Goal: Book appointment/travel/reservation

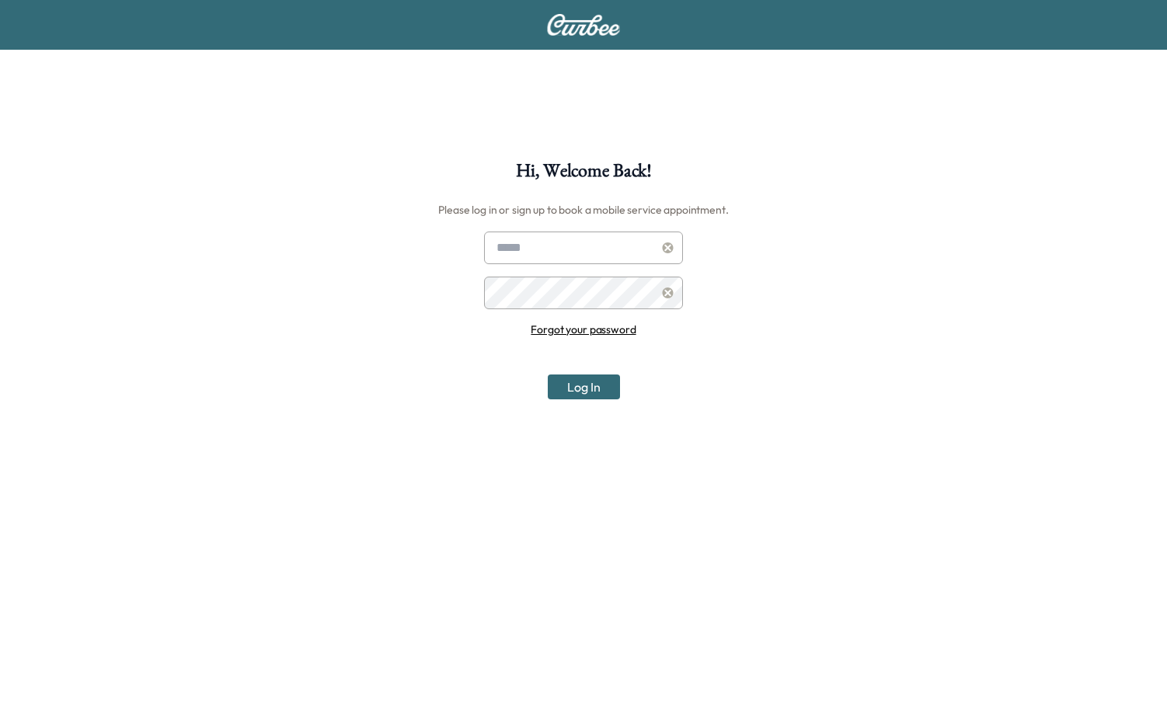
type input "**********"
click at [575, 401] on div "**********" at bounding box center [583, 515] width 1167 height 707
click at [580, 389] on button "Log In" at bounding box center [584, 387] width 72 height 25
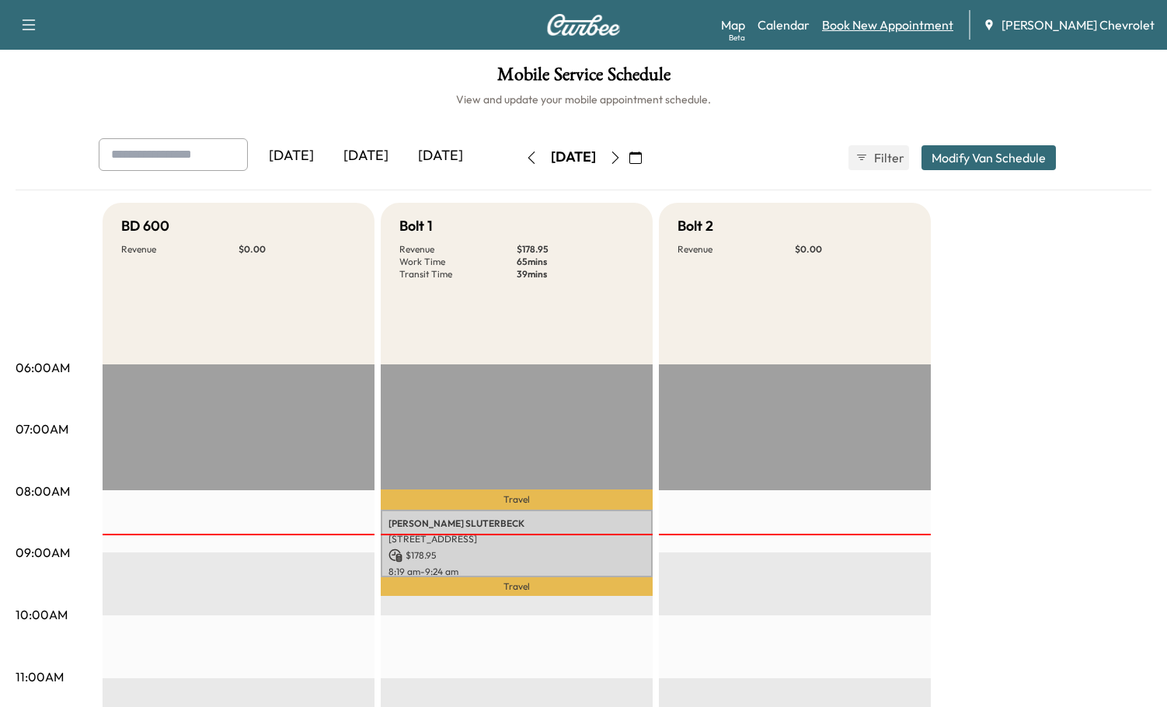
click at [889, 26] on link "Book New Appointment" at bounding box center [887, 25] width 131 height 19
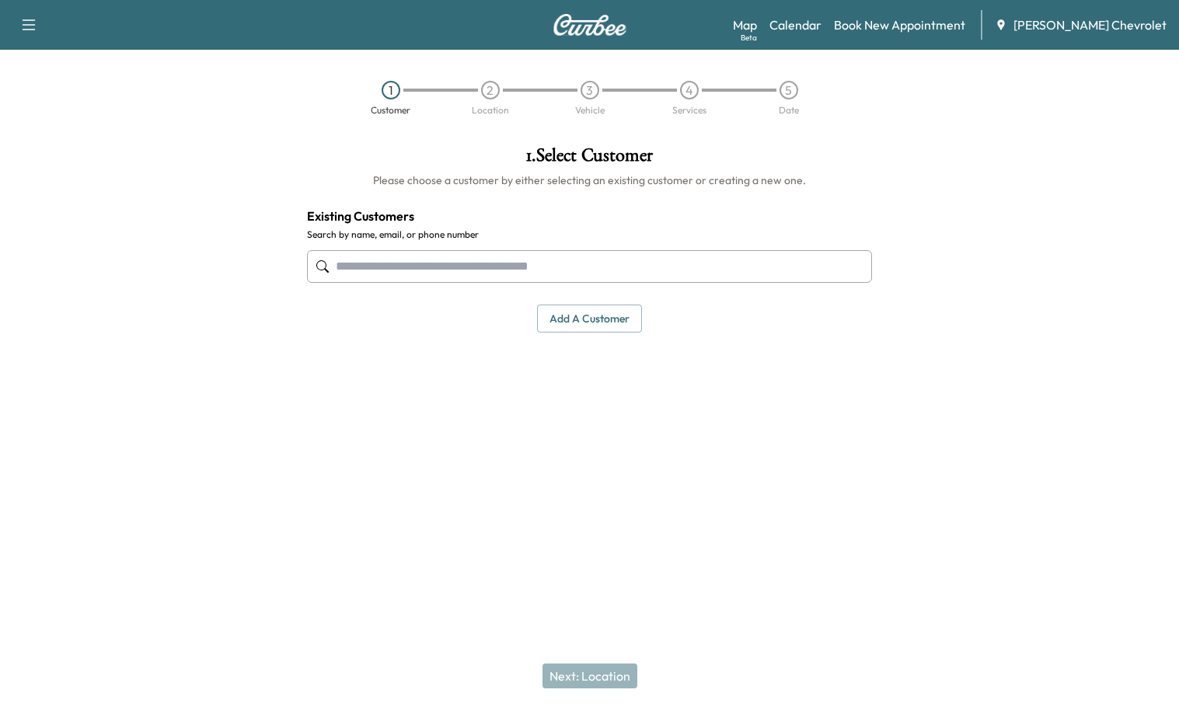
click at [418, 260] on input "text" at bounding box center [589, 266] width 565 height 33
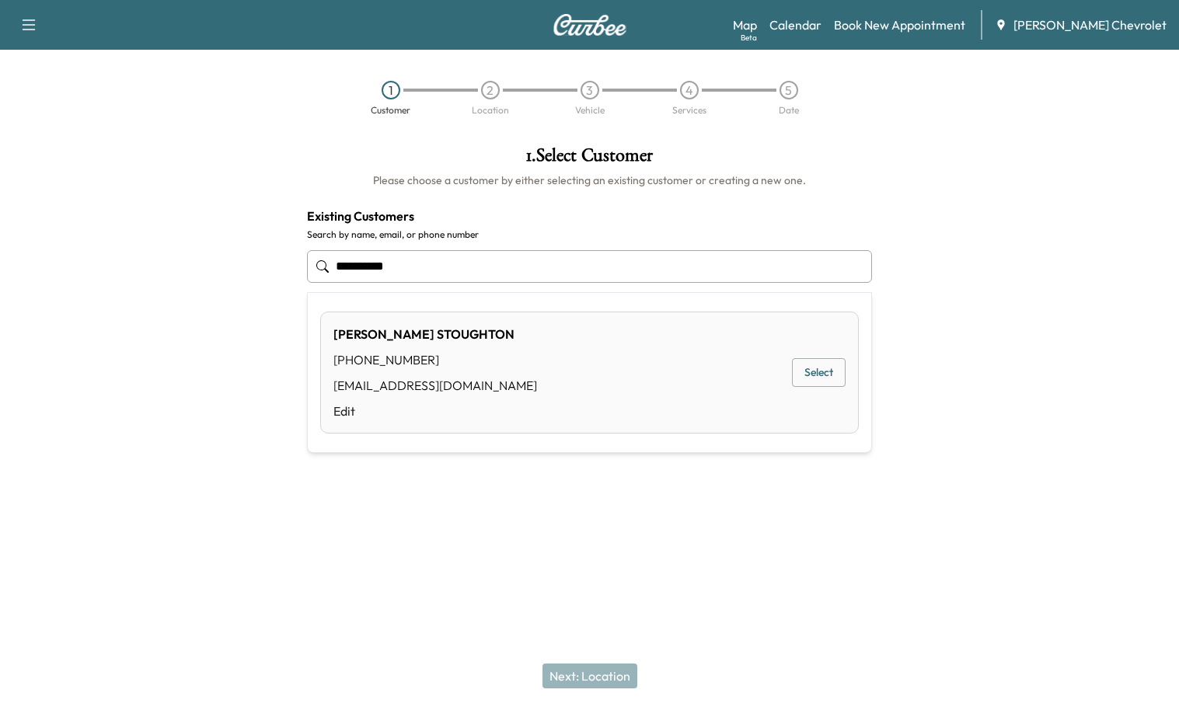
click at [790, 382] on div "[PERSON_NAME] [PHONE_NUMBER] [EMAIL_ADDRESS][DOMAIN_NAME] Edit Select" at bounding box center [589, 373] width 539 height 122
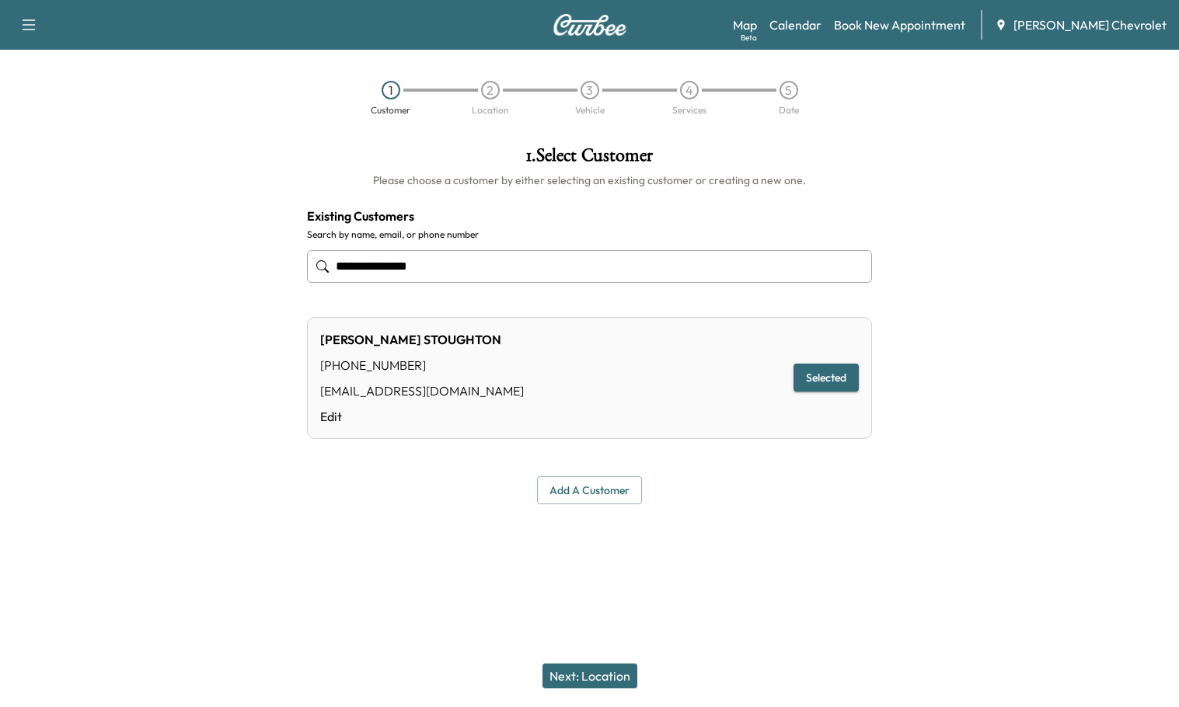
type input "**********"
click at [822, 363] on div "[PERSON_NAME] [PHONE_NUMBER] [EMAIL_ADDRESS][DOMAIN_NAME] Edit Selected" at bounding box center [589, 378] width 565 height 122
click at [811, 382] on button "Selected" at bounding box center [826, 378] width 65 height 29
click at [583, 673] on button "Next: Location" at bounding box center [590, 676] width 95 height 25
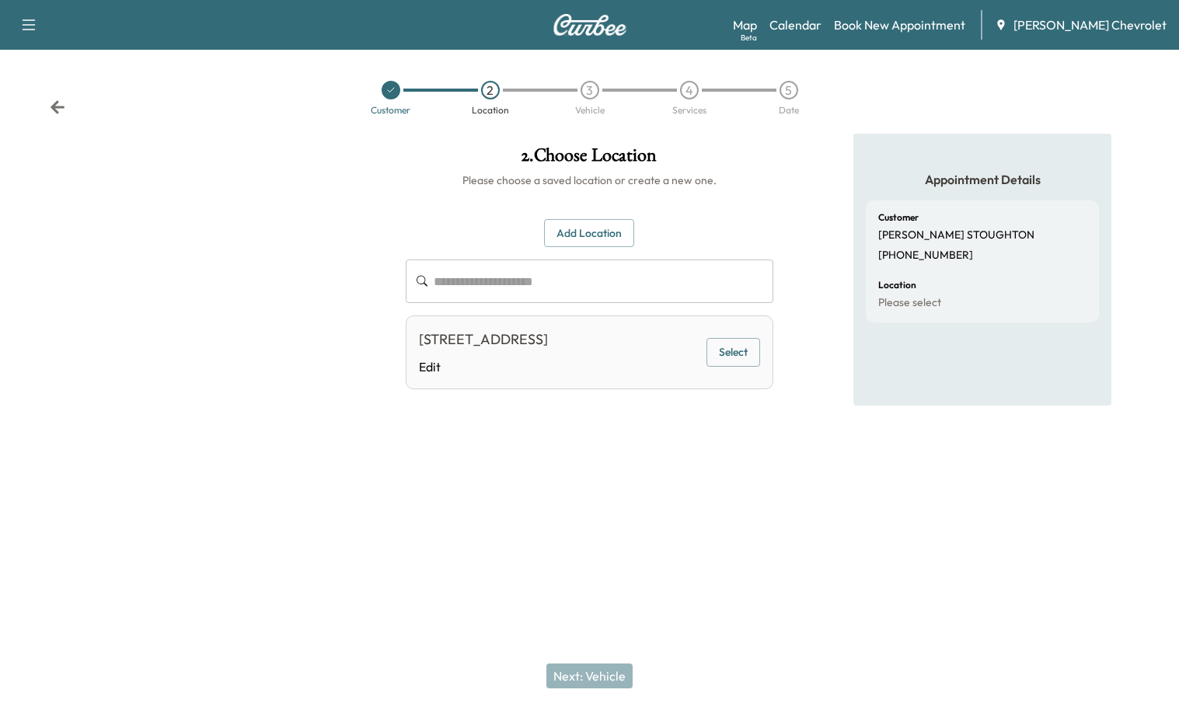
click at [745, 365] on button "Select" at bounding box center [734, 352] width 54 height 29
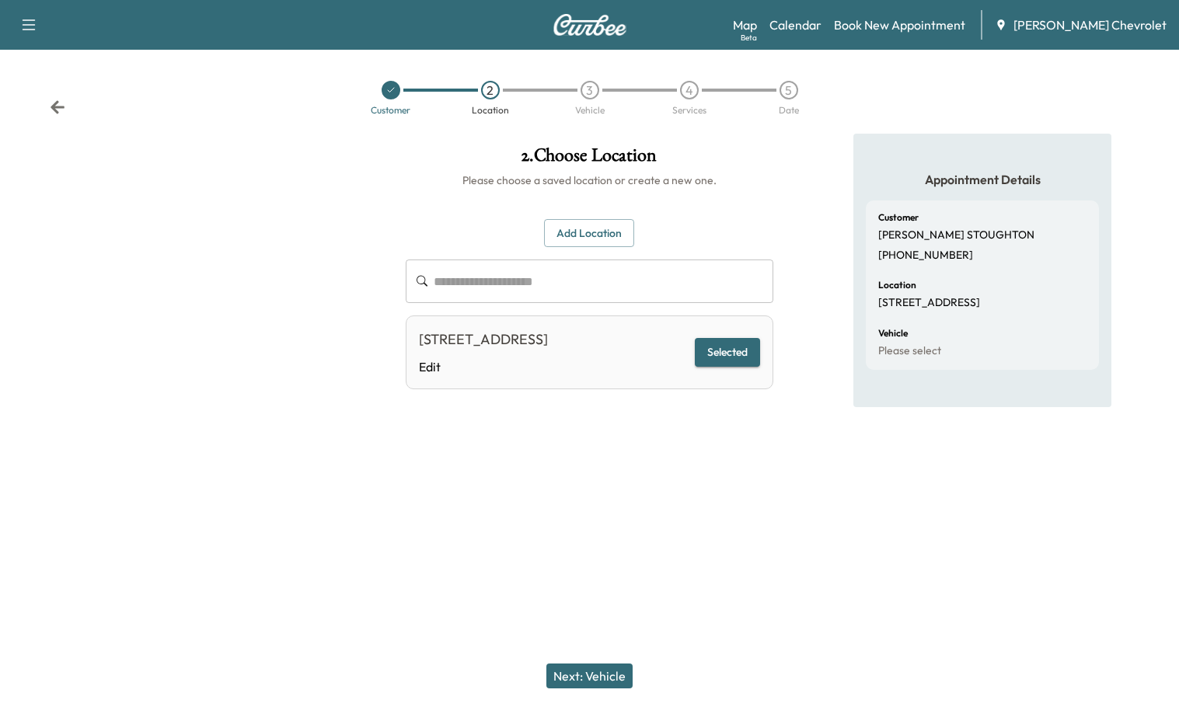
click at [609, 661] on div "Next: Vehicle" at bounding box center [589, 676] width 1179 height 62
click at [607, 669] on button "Next: Vehicle" at bounding box center [589, 676] width 86 height 25
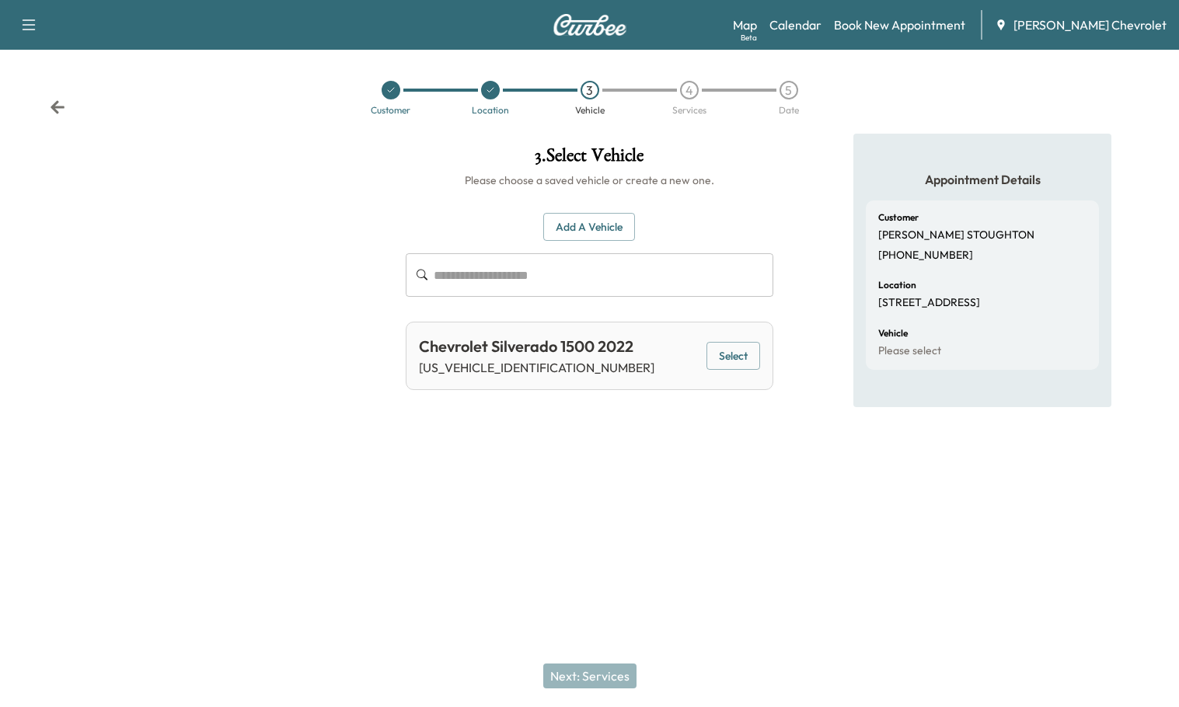
click at [728, 363] on button "Select" at bounding box center [734, 356] width 54 height 29
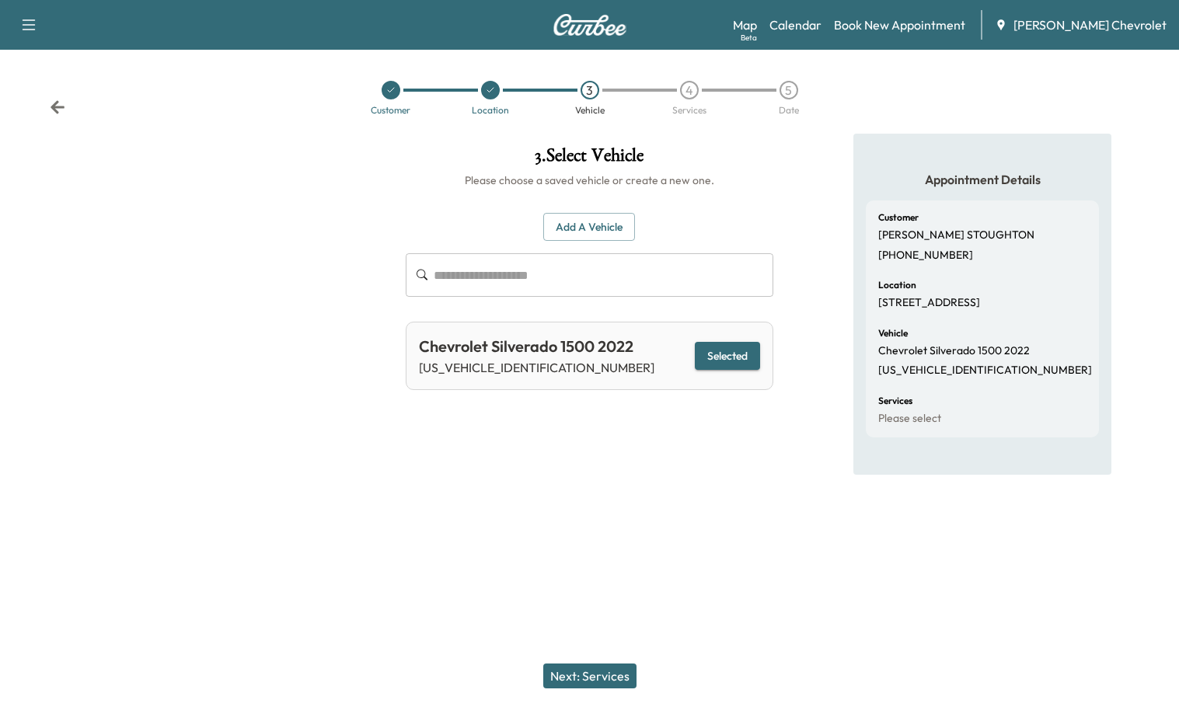
click at [623, 668] on button "Next: Services" at bounding box center [589, 676] width 93 height 25
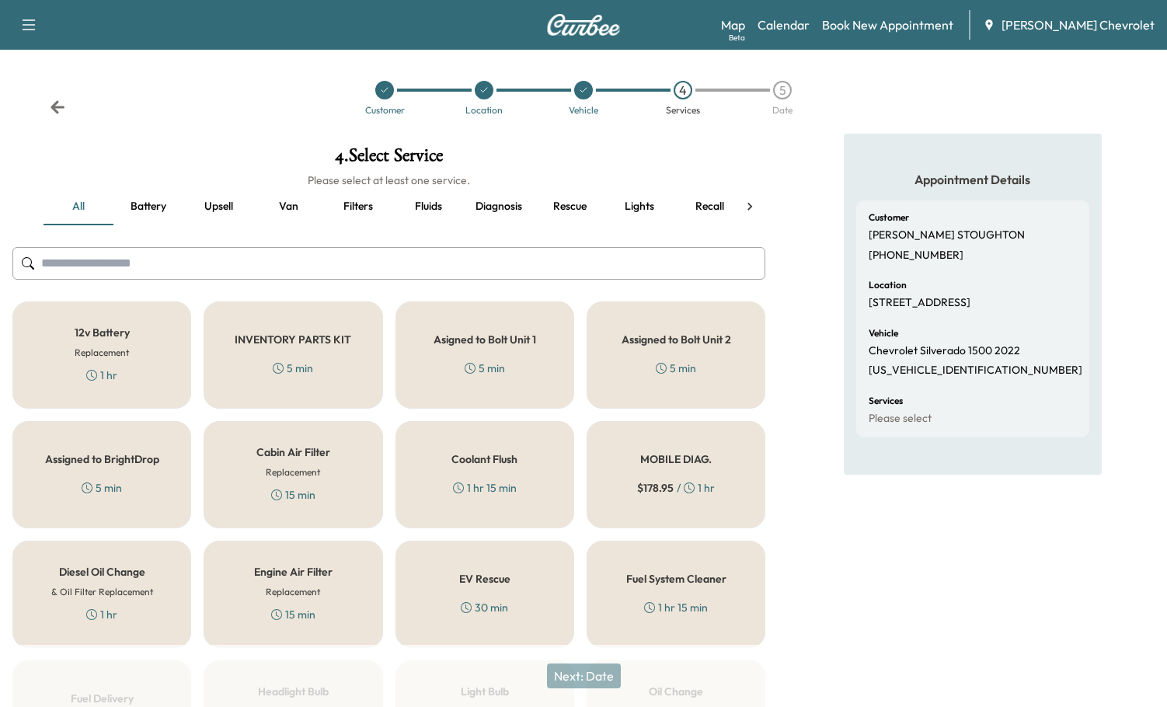
click at [697, 467] on div "MOBILE DIAG. $ 178.95 / 1 hr" at bounding box center [676, 474] width 179 height 107
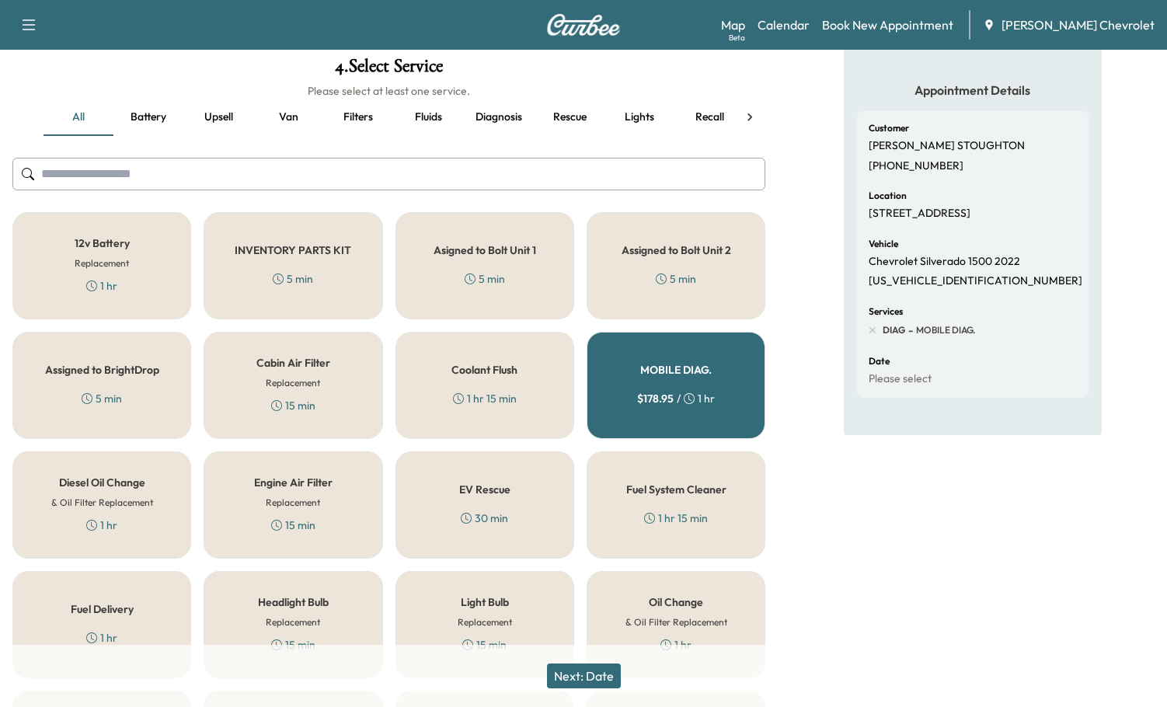
scroll to position [233, 0]
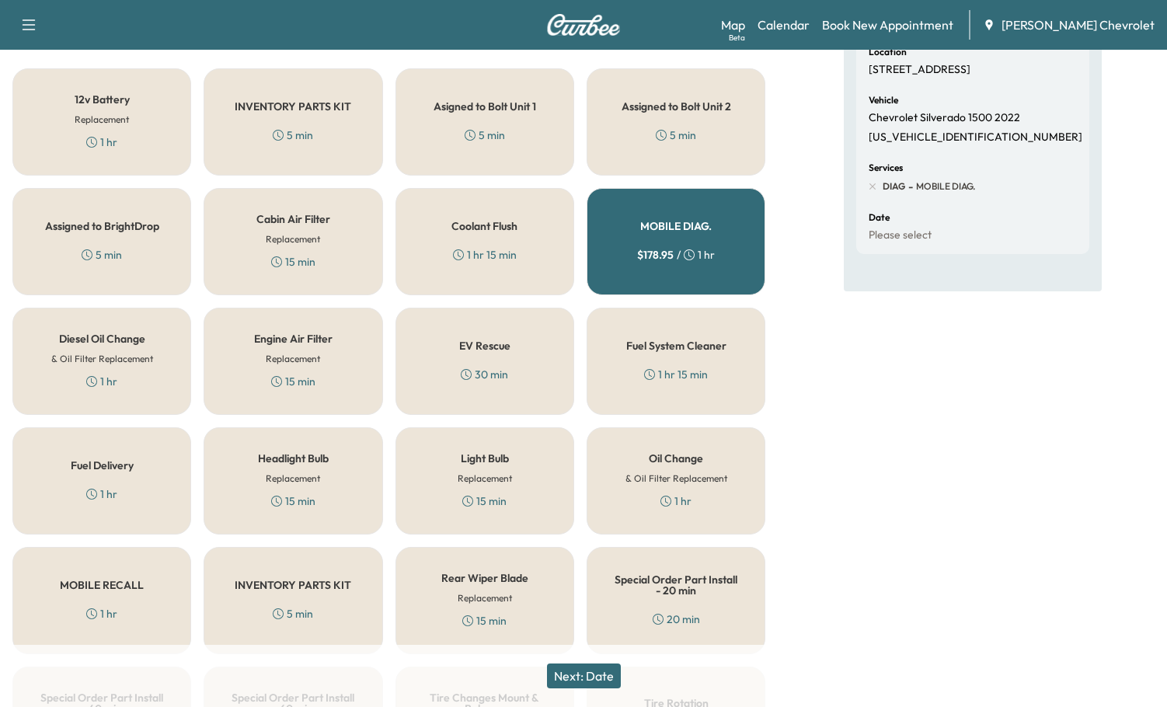
click at [594, 671] on button "Next: Date" at bounding box center [584, 676] width 74 height 25
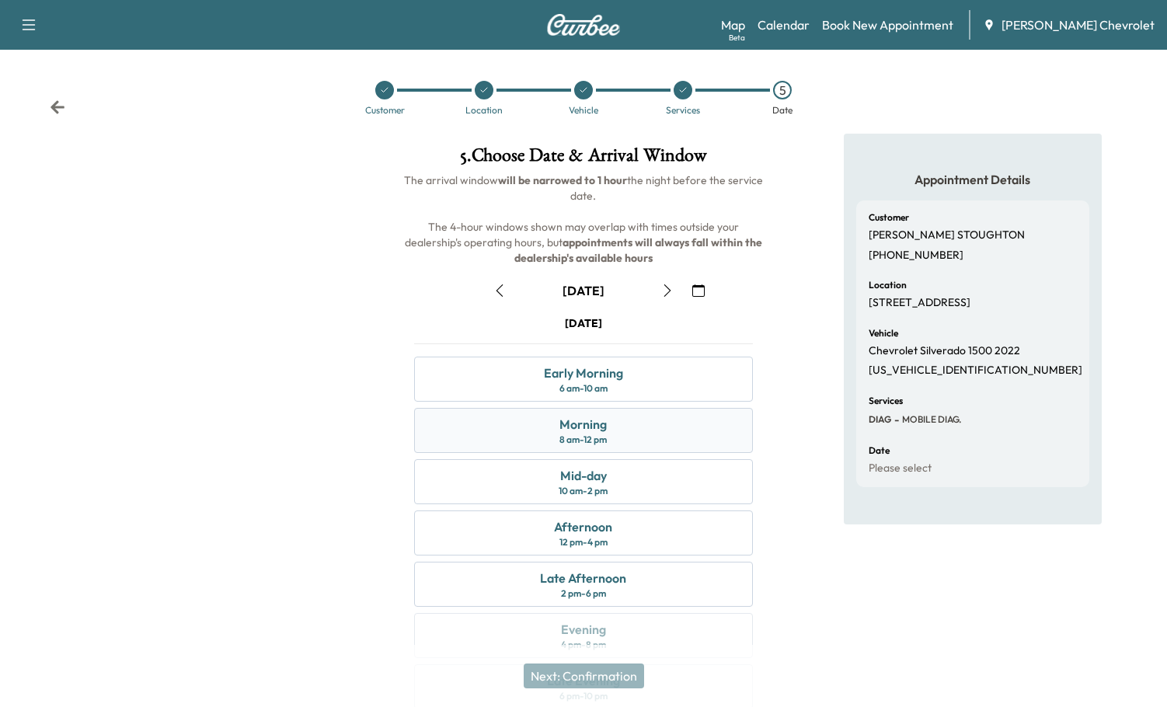
scroll to position [71, 0]
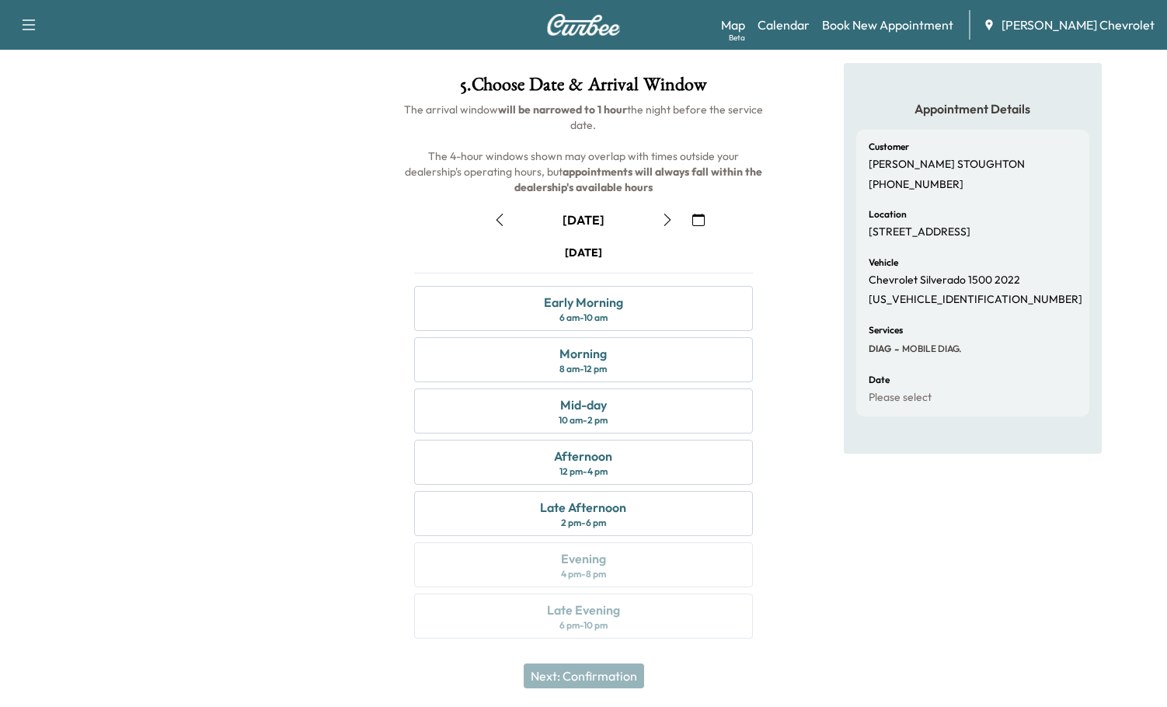
click at [507, 222] on button "button" at bounding box center [500, 220] width 26 height 25
click at [618, 410] on div "Mid-day 10 am - 2 pm" at bounding box center [584, 411] width 340 height 45
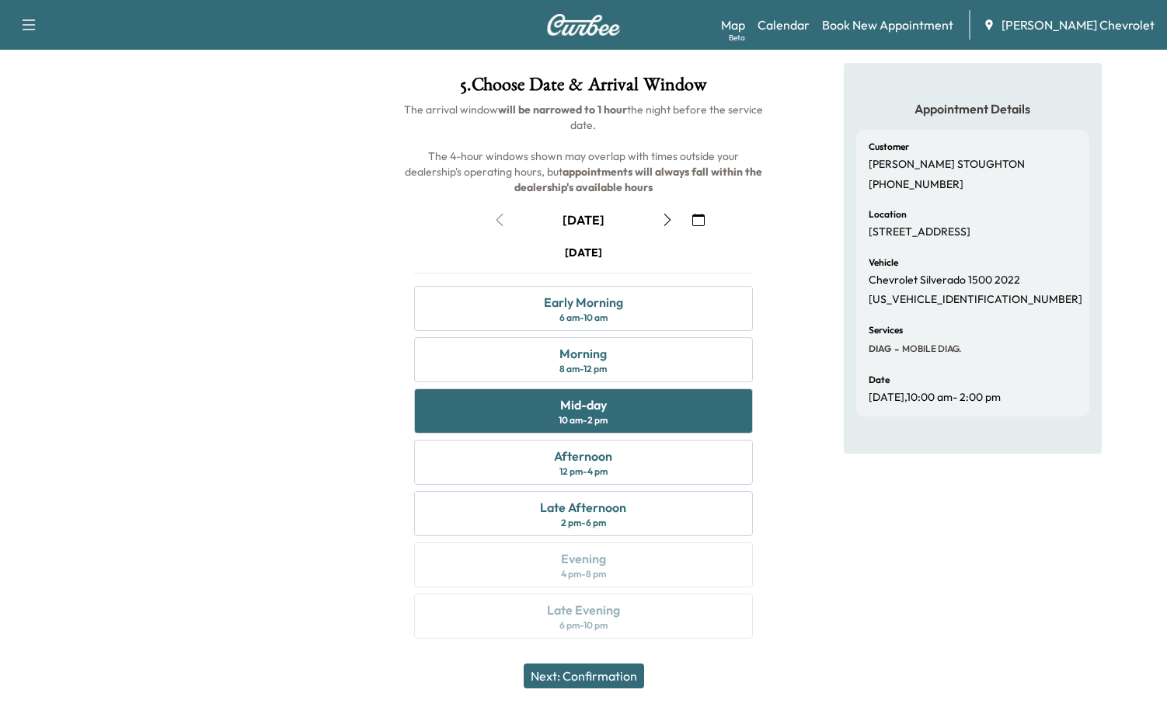
click at [644, 671] on button "Next: Confirmation" at bounding box center [584, 676] width 120 height 25
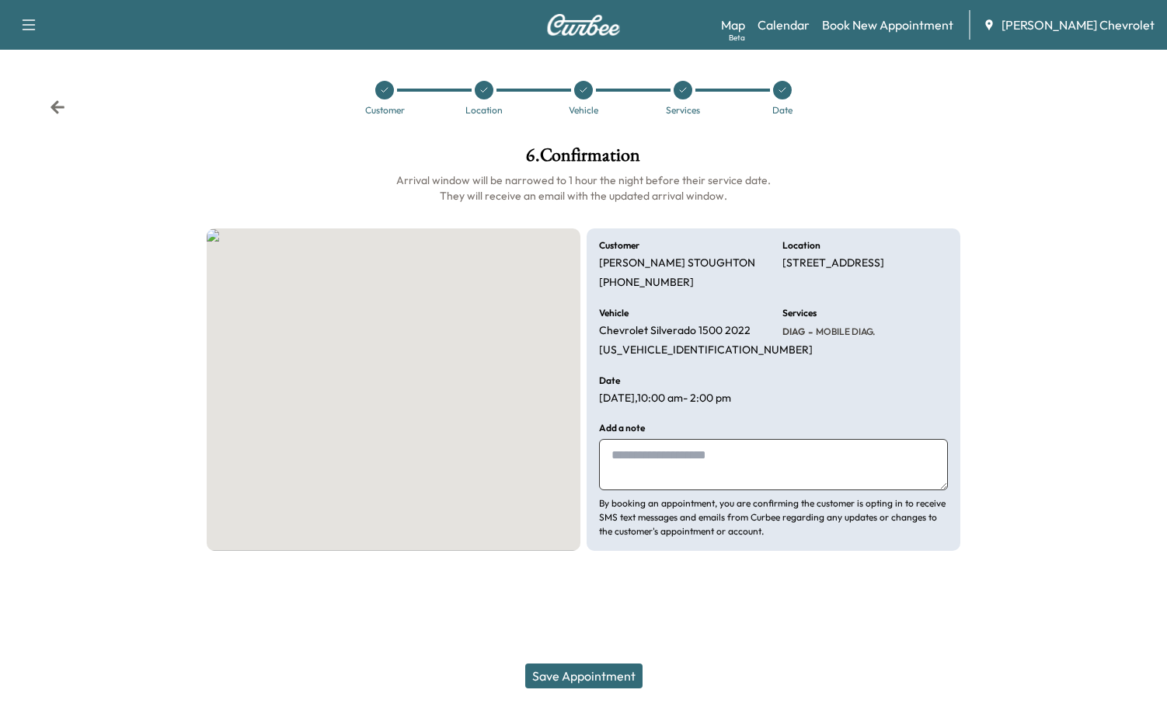
scroll to position [0, 0]
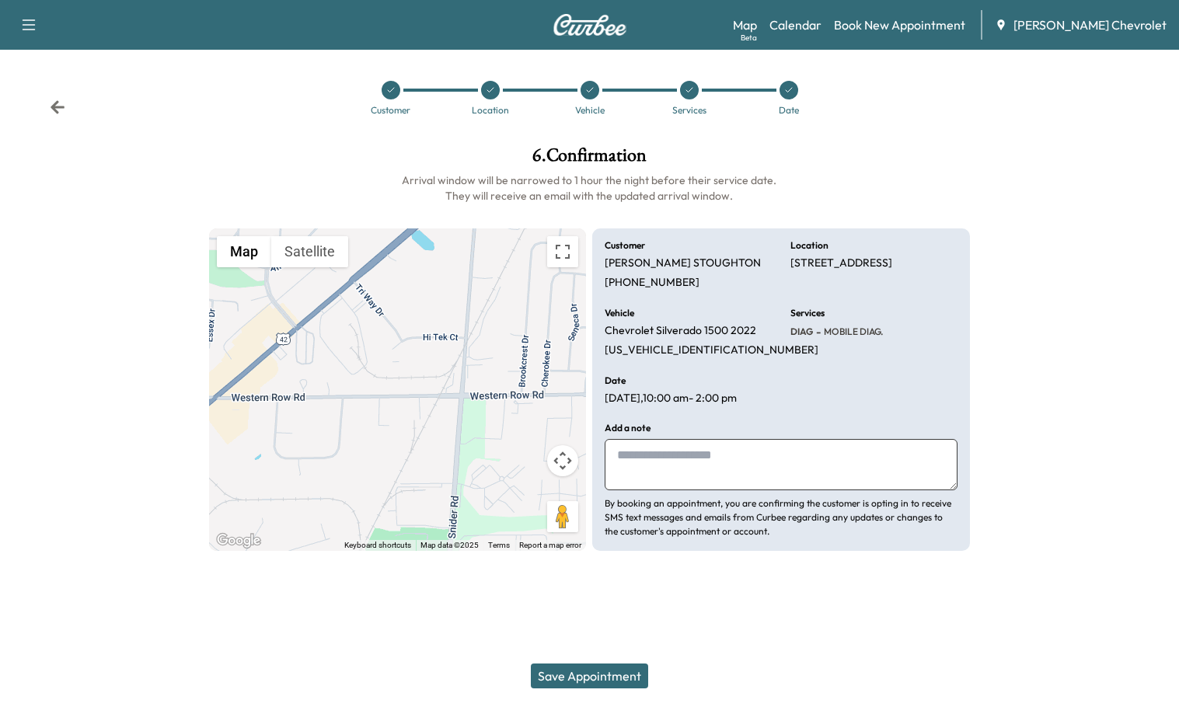
click at [648, 481] on textarea at bounding box center [781, 464] width 353 height 51
type textarea "*"
type textarea "**********"
click at [584, 671] on button "Save Appointment" at bounding box center [589, 676] width 117 height 25
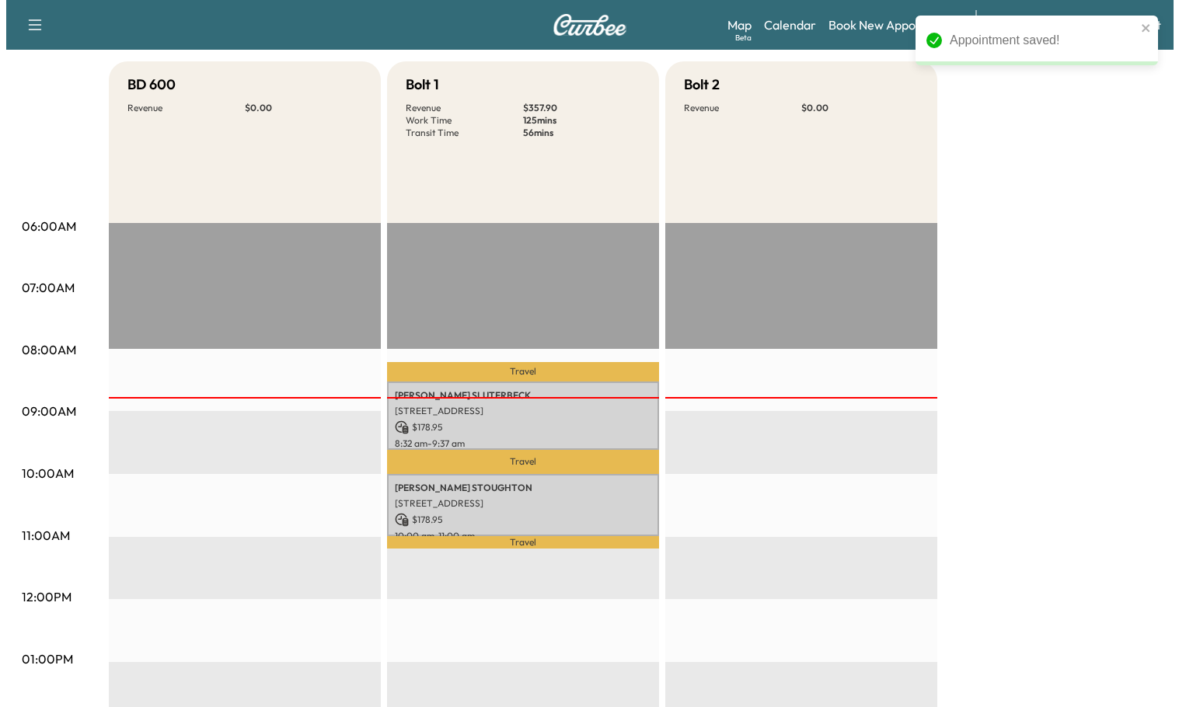
scroll to position [78, 0]
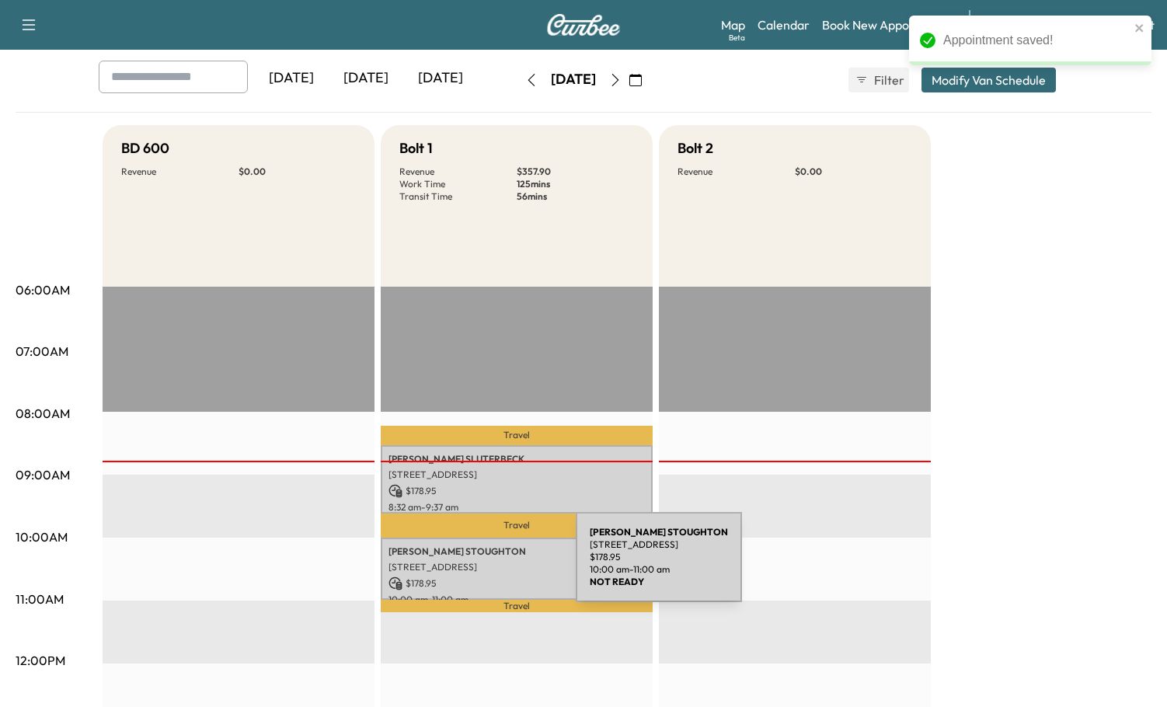
click at [459, 567] on p "[STREET_ADDRESS]" at bounding box center [517, 567] width 257 height 12
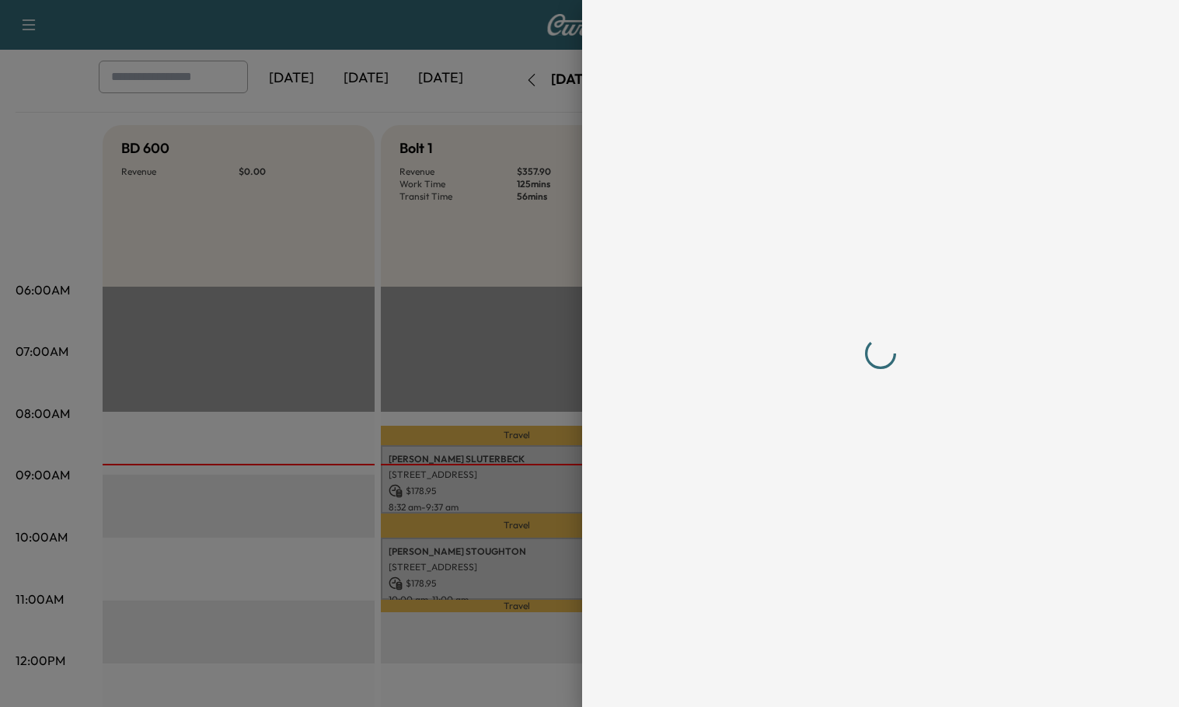
scroll to position [0, 0]
